Goal: Task Accomplishment & Management: Manage account settings

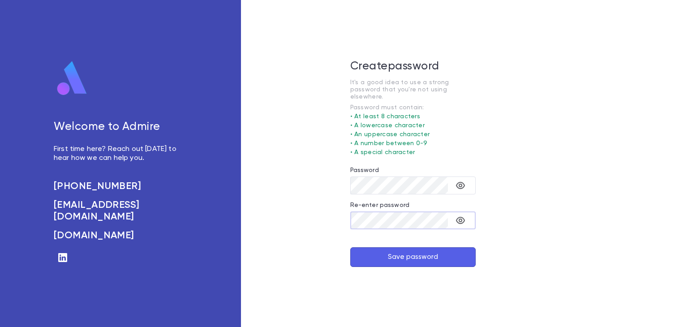
click at [419, 250] on button "Save password" at bounding box center [412, 257] width 125 height 20
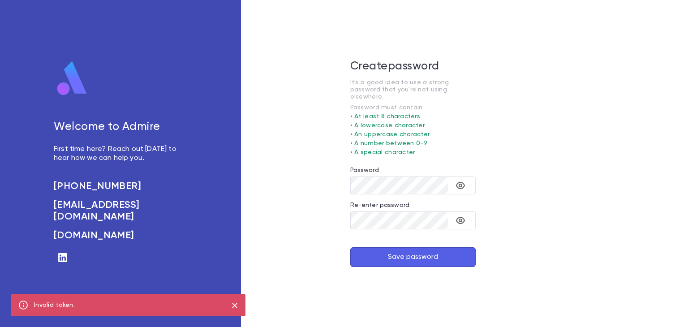
click at [562, 105] on div "Create password It's a good idea to use a strong password that you're not using…" at bounding box center [413, 163] width 344 height 327
